Goal: Information Seeking & Learning: Find specific page/section

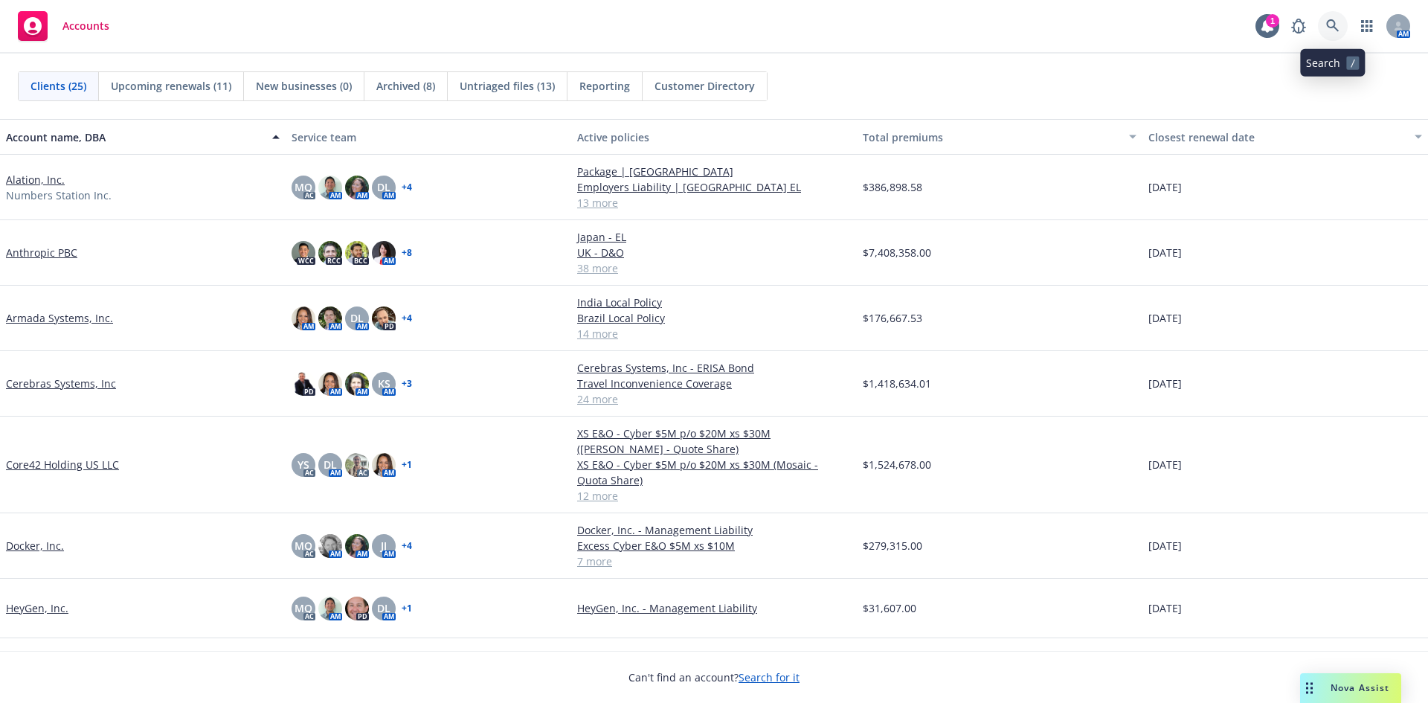
click at [1336, 32] on icon at bounding box center [1332, 25] width 13 height 13
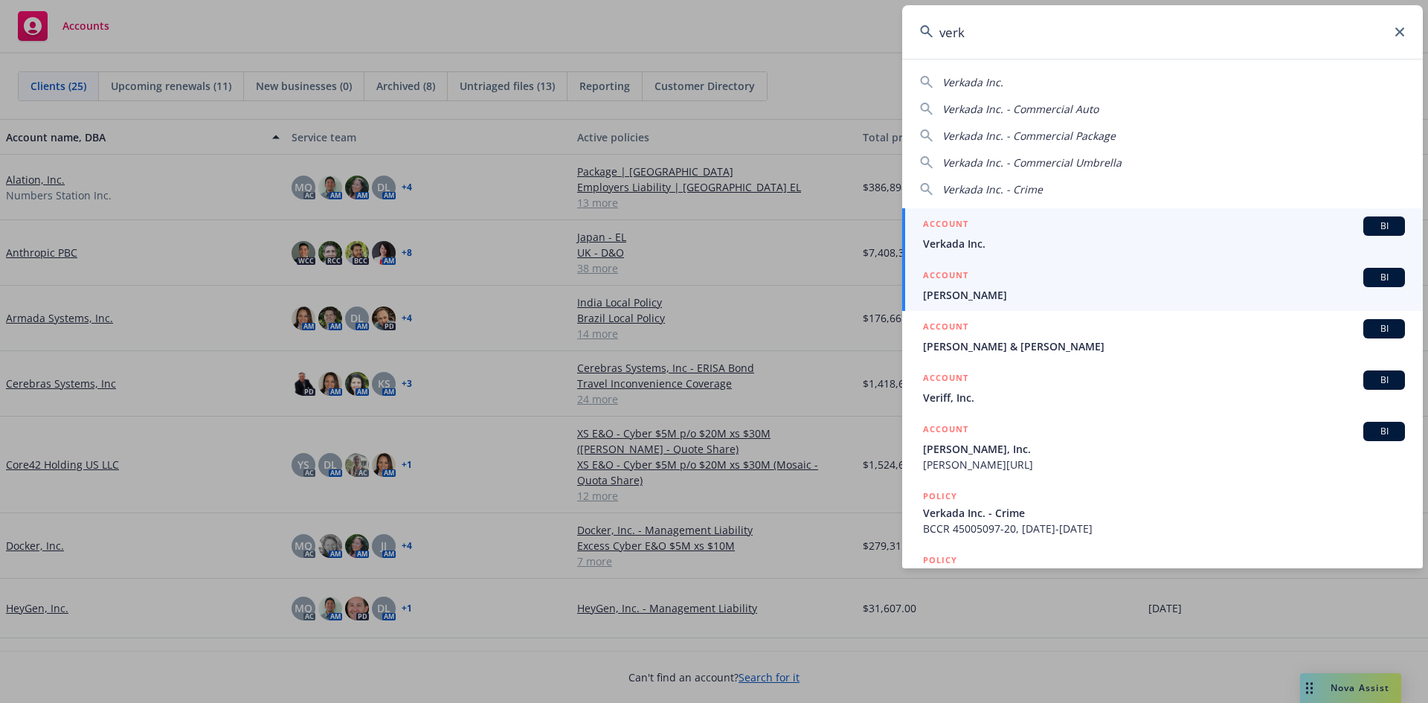
type input "verk"
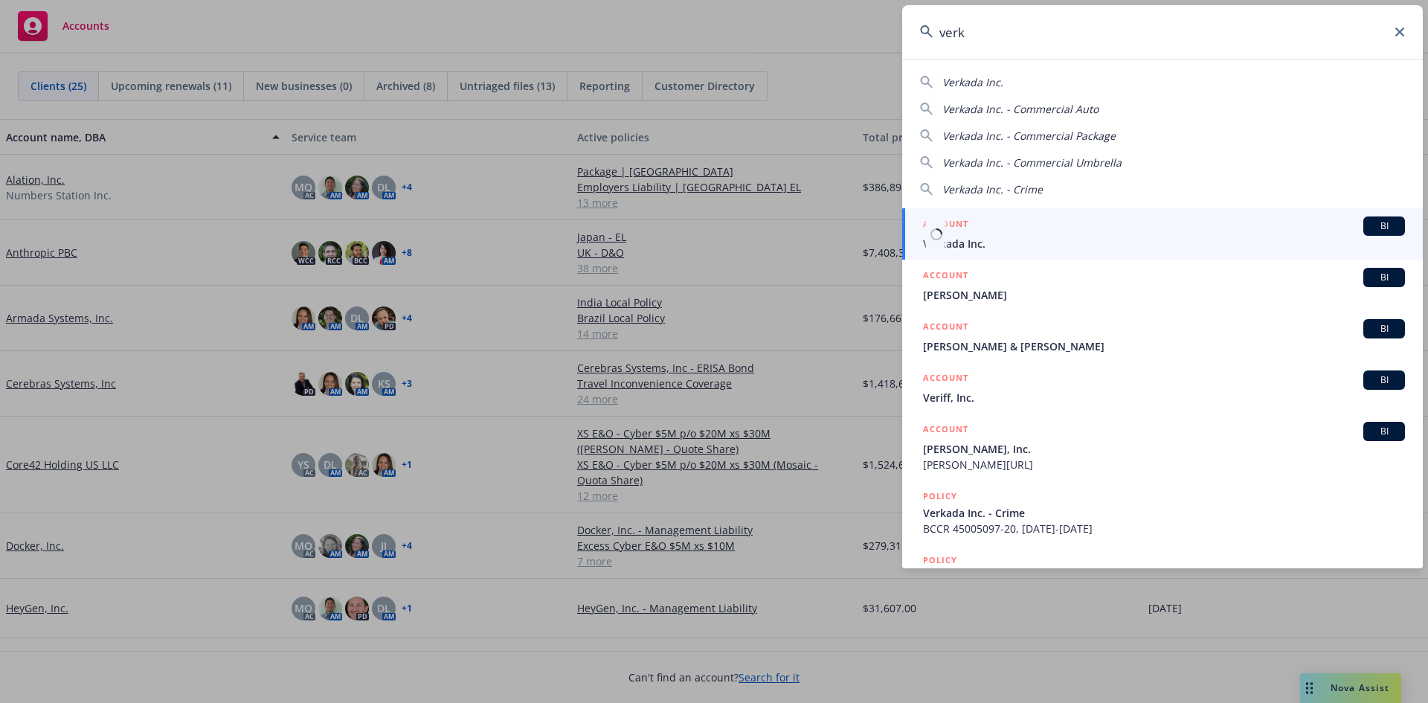
click at [979, 243] on span "Verkada Inc." at bounding box center [1164, 244] width 482 height 16
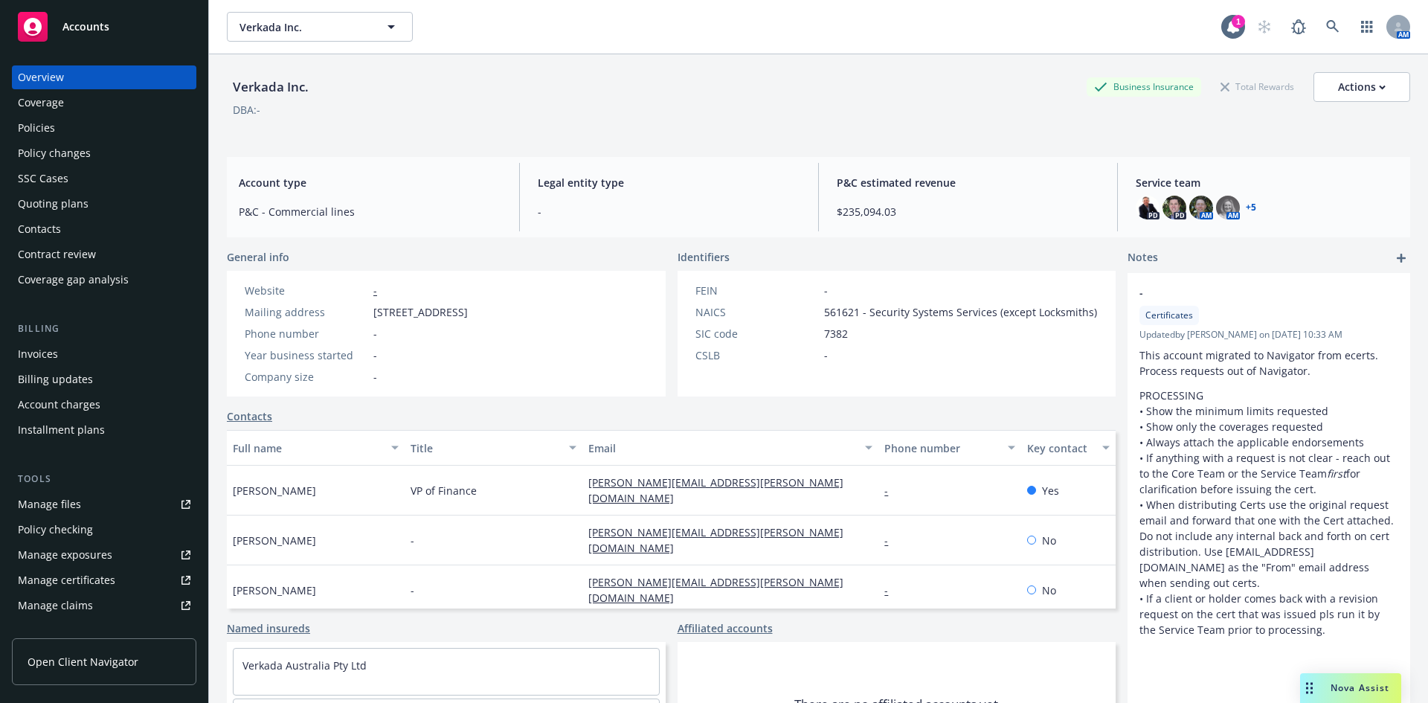
click at [117, 505] on link "Manage files" at bounding box center [104, 504] width 184 height 24
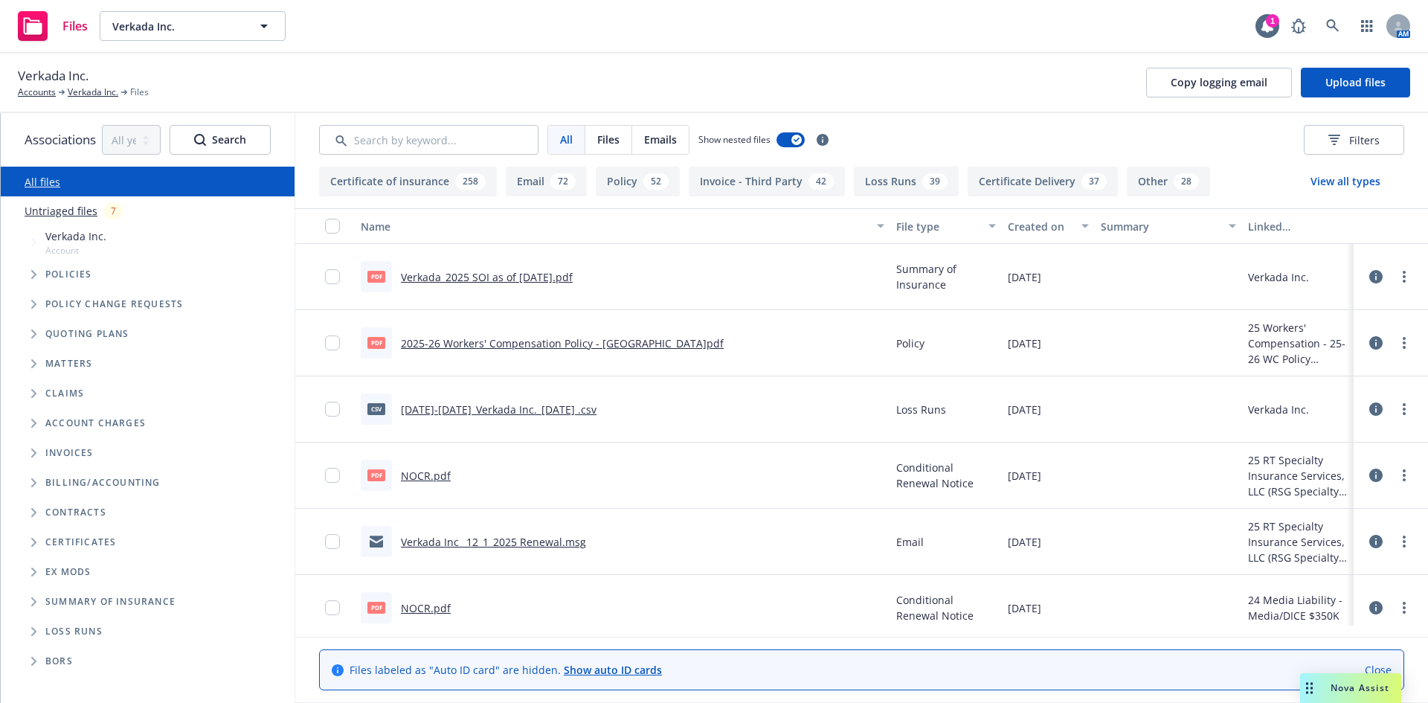
click at [460, 539] on link "Verkada Inc_ 12_1_2025 Renewal.msg" at bounding box center [493, 542] width 185 height 14
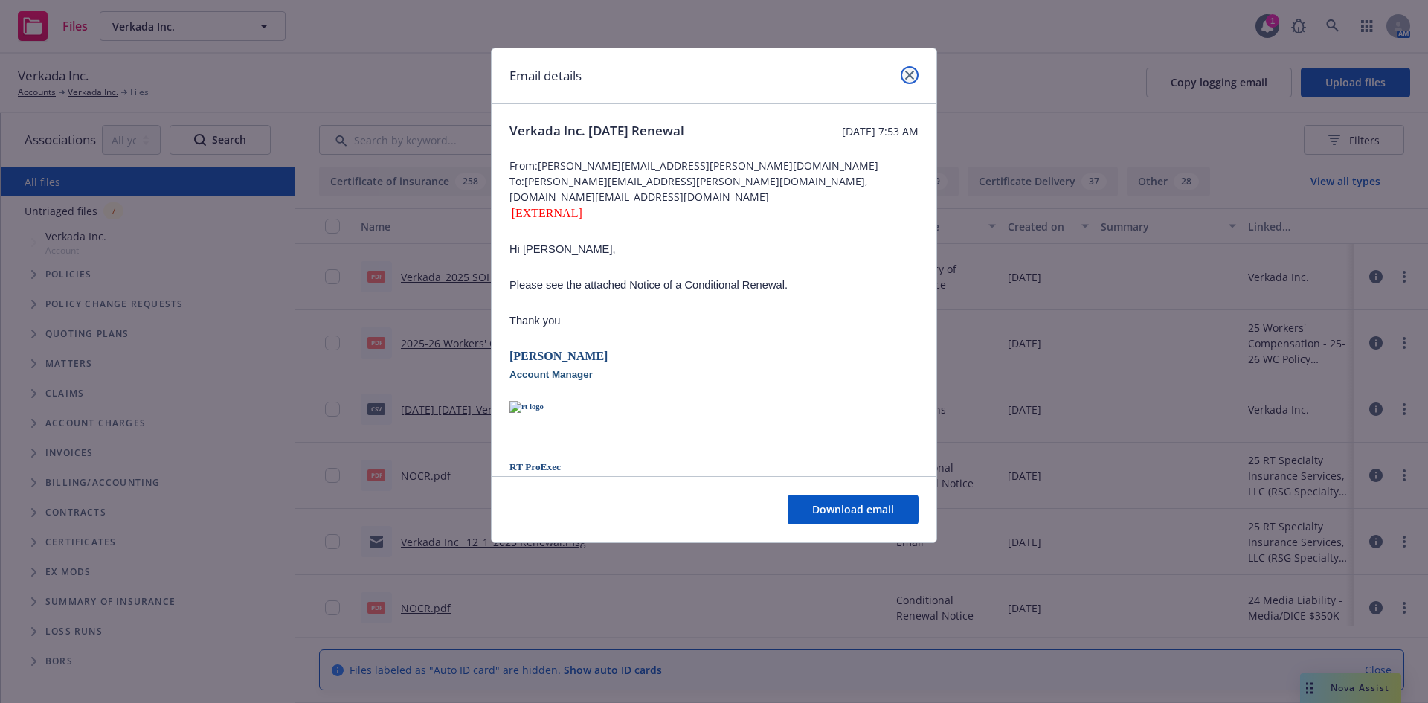
click at [910, 80] on link "close" at bounding box center [910, 75] width 18 height 18
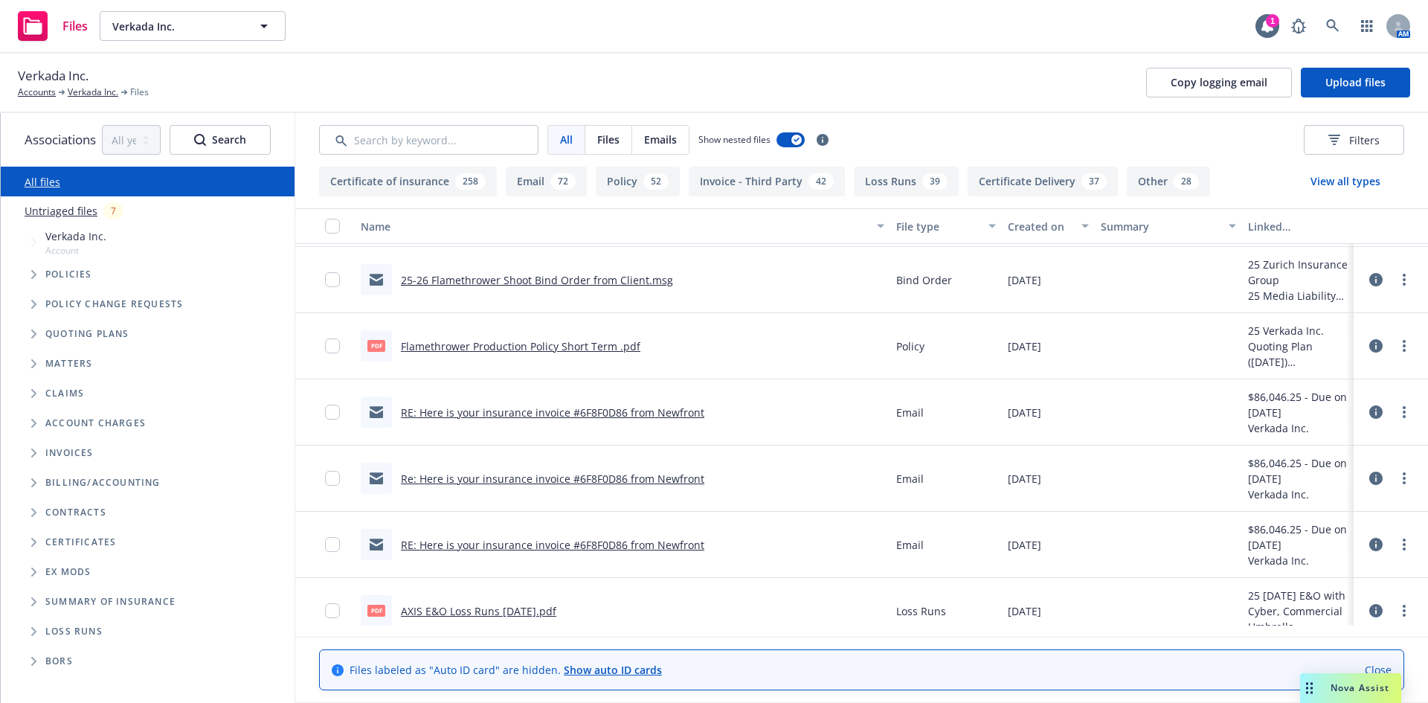
scroll to position [669, 0]
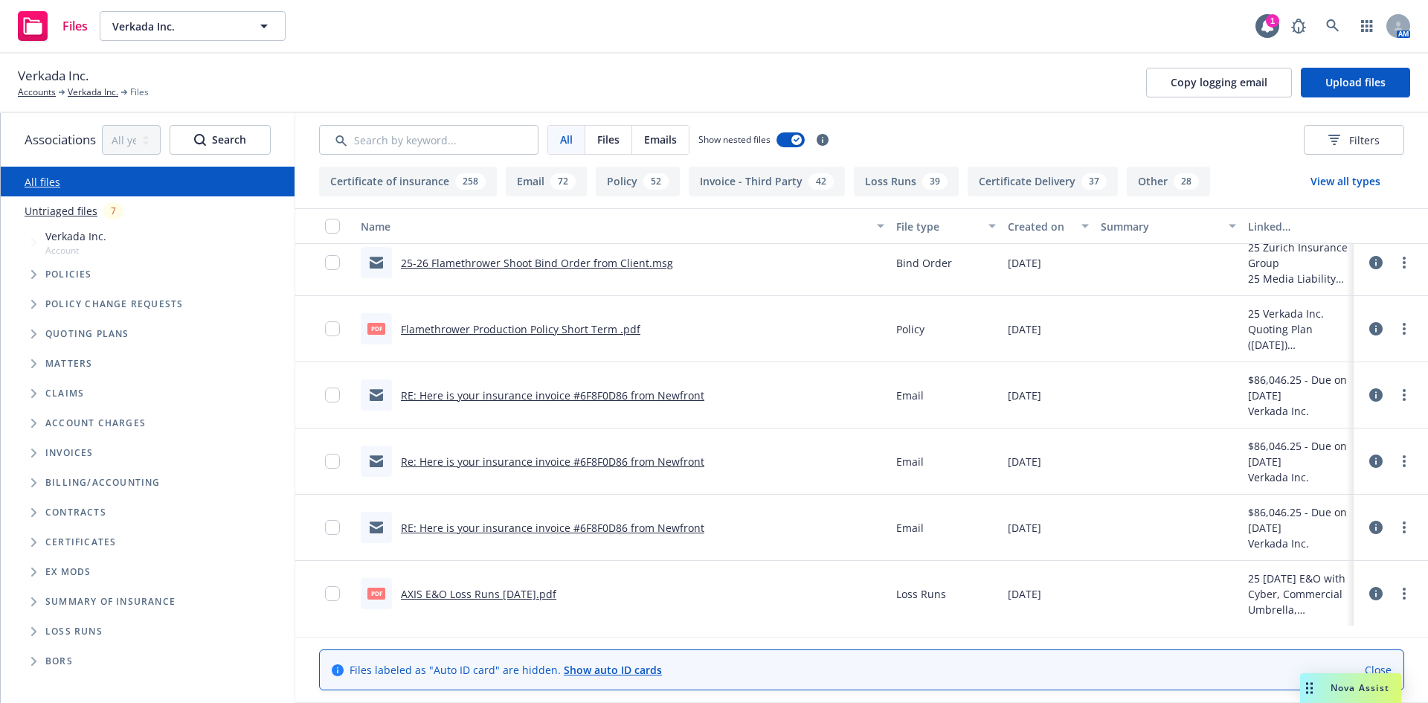
click at [503, 268] on link "25-26 Flamethrower Shoot Bind Order from Client.msg" at bounding box center [537, 263] width 272 height 14
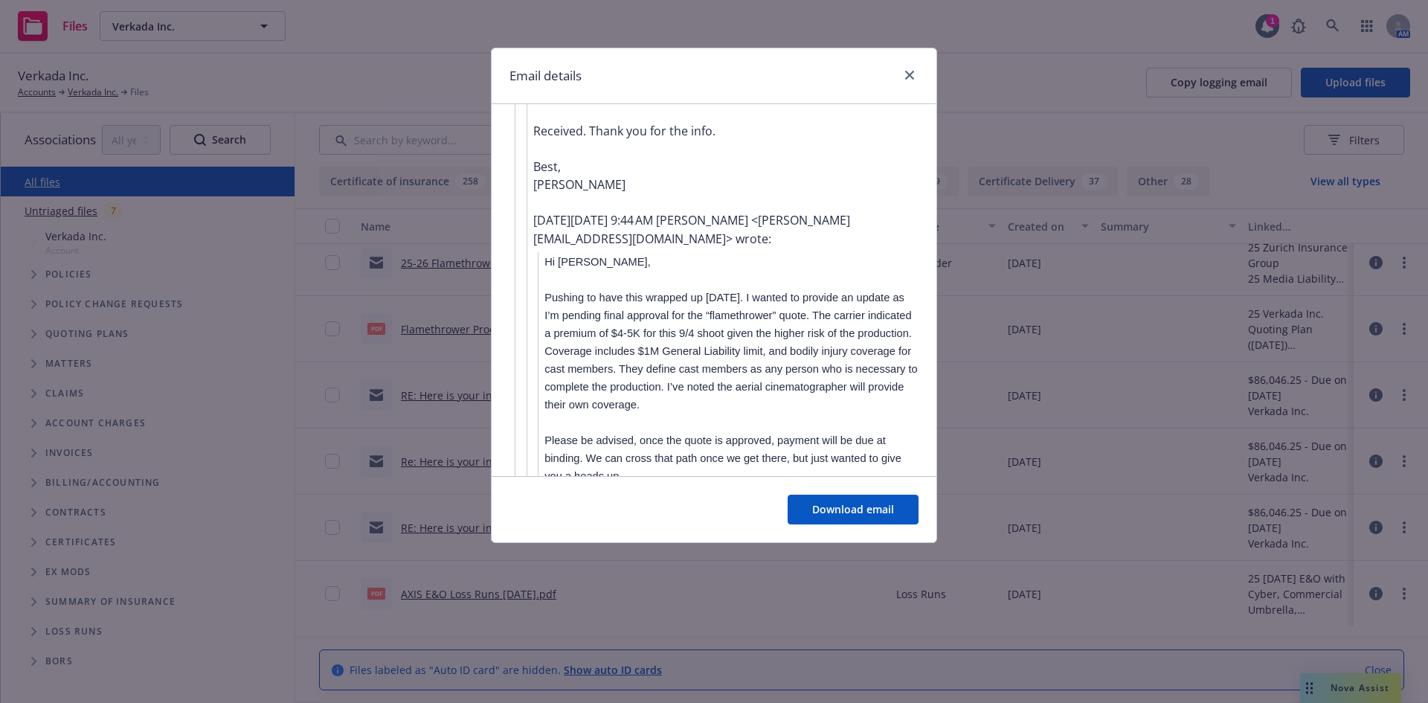
scroll to position [1636, 0]
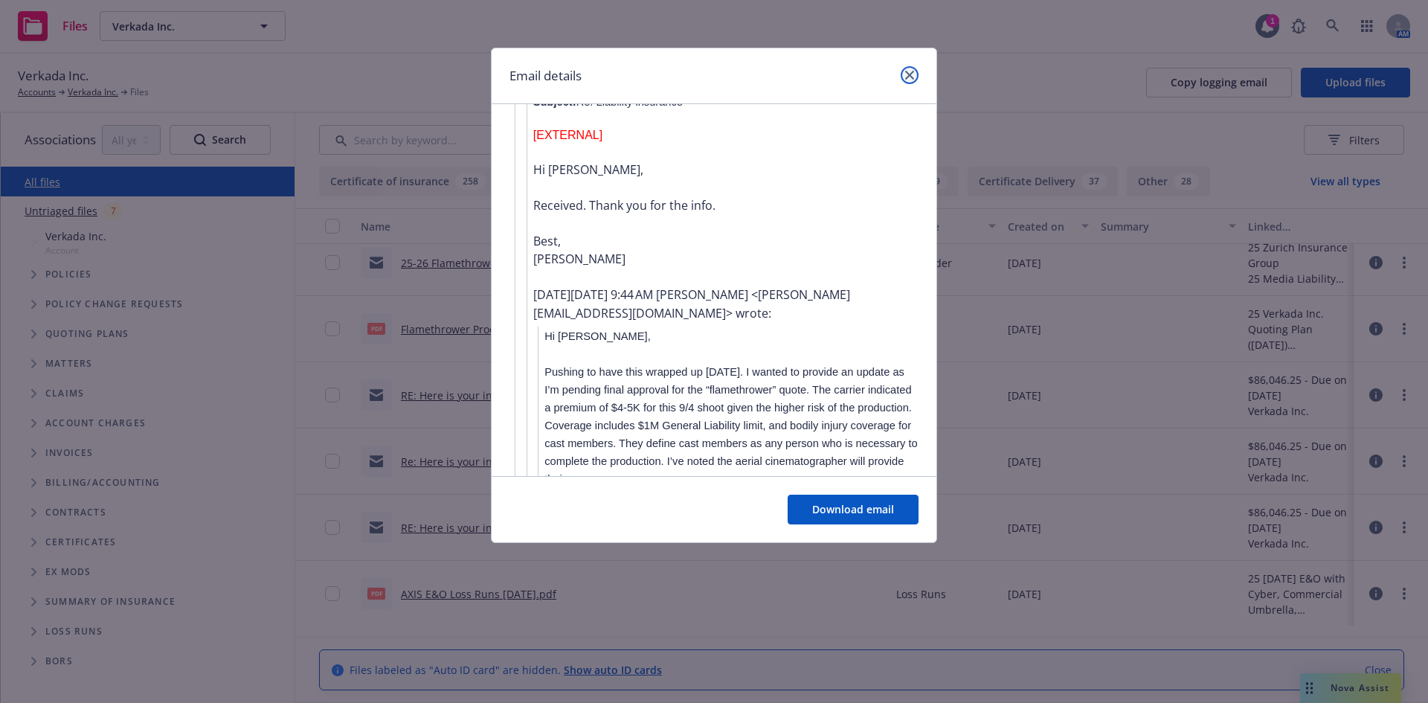
click at [907, 77] on icon "close" at bounding box center [909, 75] width 9 height 9
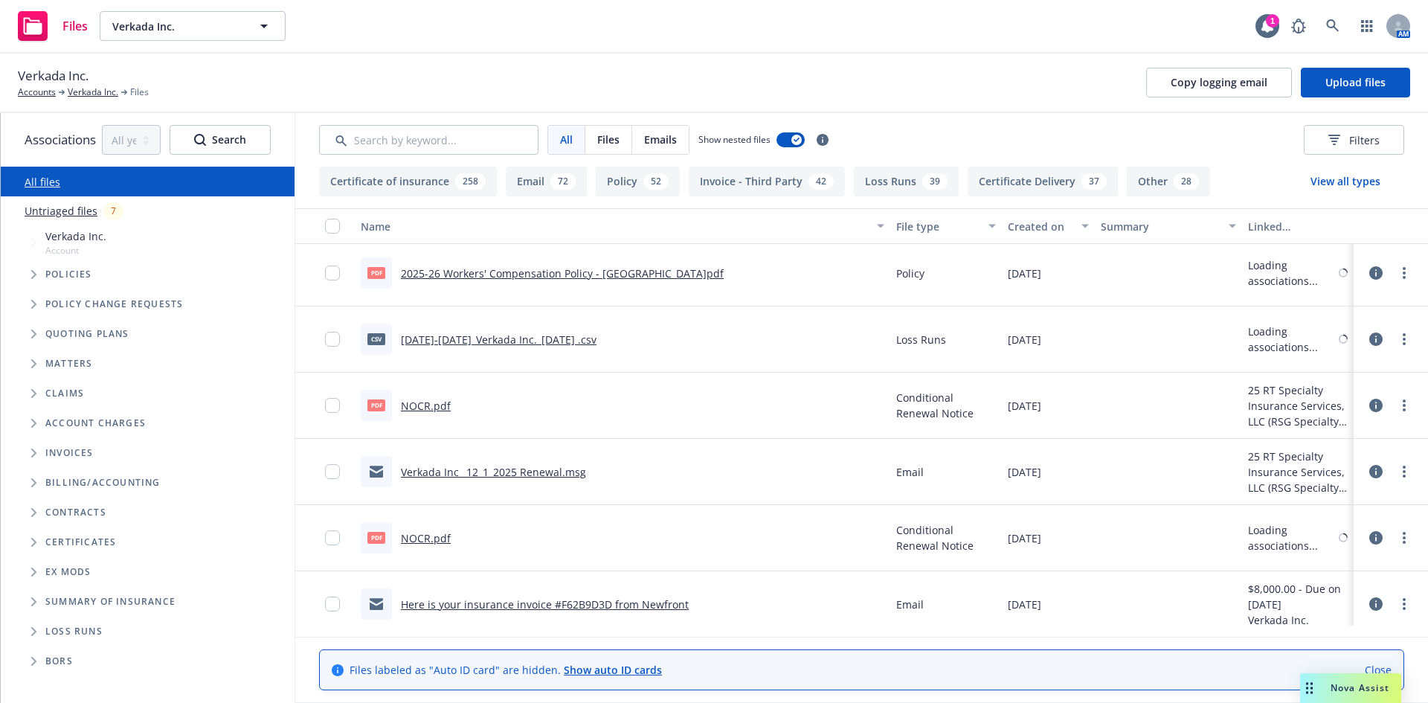
scroll to position [0, 0]
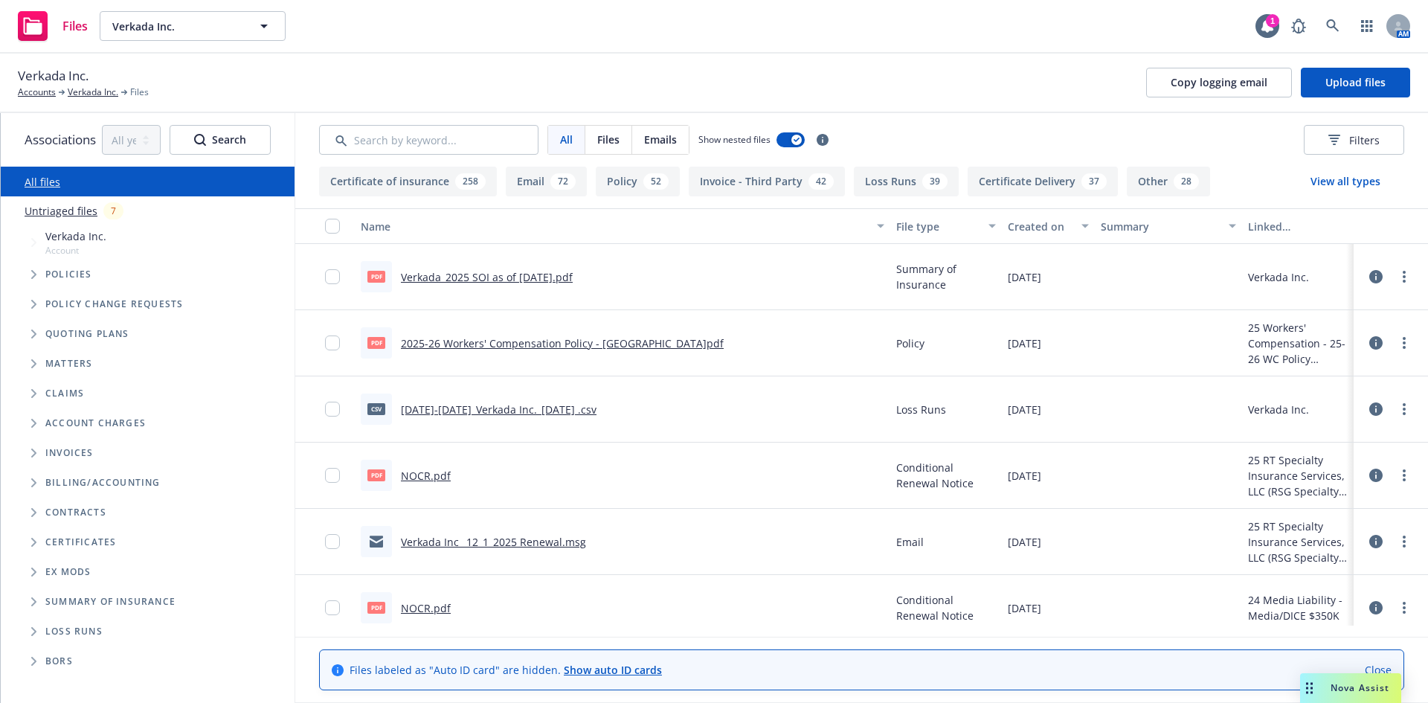
click at [483, 280] on link "Verkada_2025 SOI as of 9.18.2025.pdf" at bounding box center [487, 277] width 172 height 14
click at [413, 475] on link "NOCR.pdf" at bounding box center [426, 476] width 50 height 14
